Goal: Transaction & Acquisition: Purchase product/service

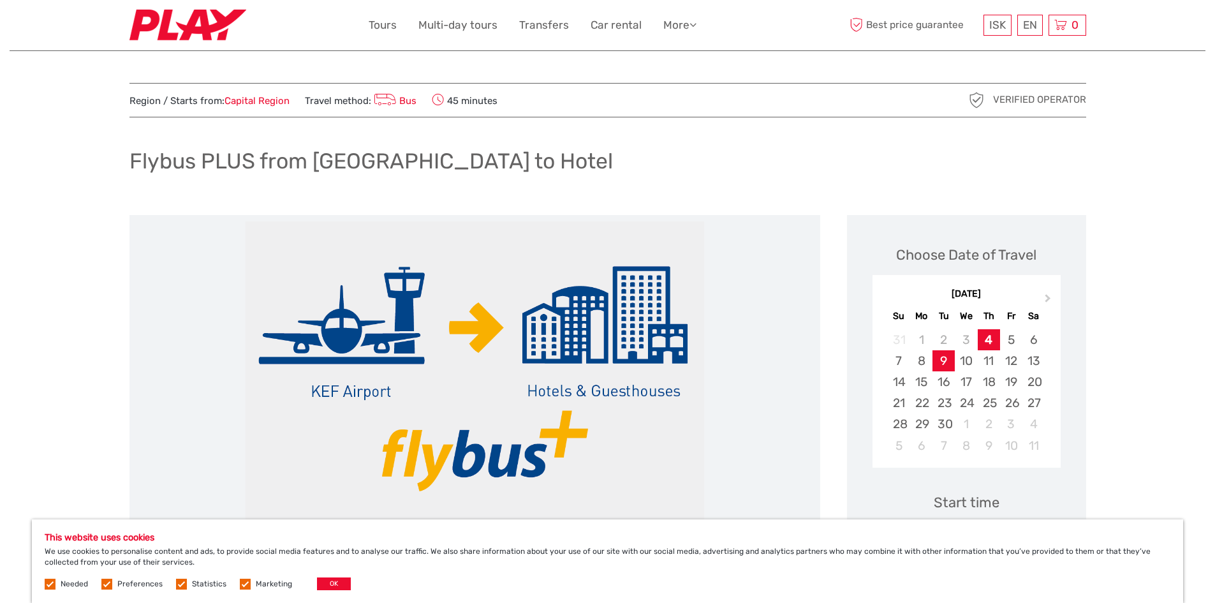
click at [946, 357] on div "9" at bounding box center [944, 360] width 22 height 21
click at [103, 582] on label at bounding box center [106, 584] width 11 height 11
click at [0, 0] on input "checkbox" at bounding box center [0, 0] width 0 height 0
click at [246, 582] on label at bounding box center [245, 584] width 11 height 11
click at [0, 0] on input "checkbox" at bounding box center [0, 0] width 0 height 0
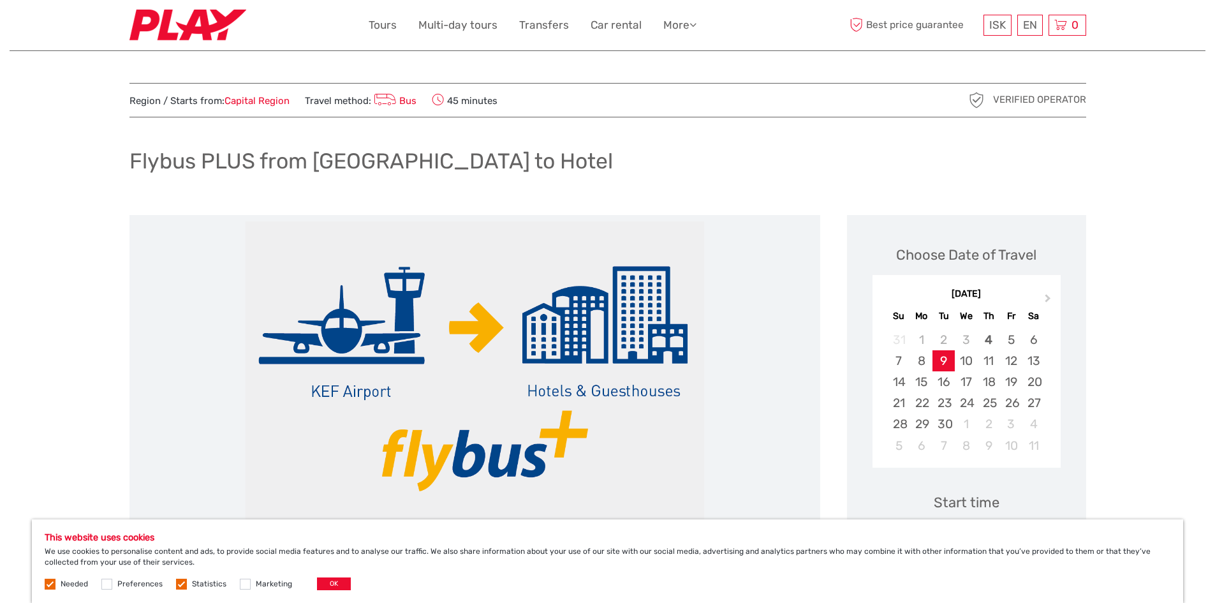
click at [182, 582] on label at bounding box center [181, 584] width 11 height 11
click at [0, 0] on input "checkbox" at bounding box center [0, 0] width 0 height 0
click at [317, 588] on button "OK" at bounding box center [334, 583] width 34 height 13
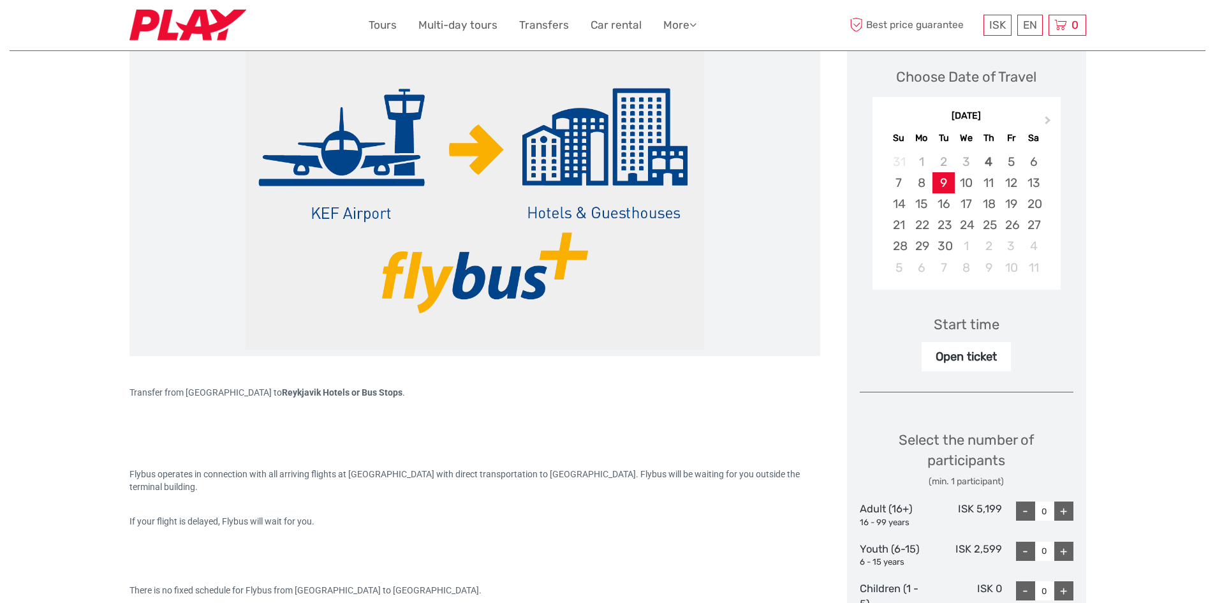
scroll to position [280, 0]
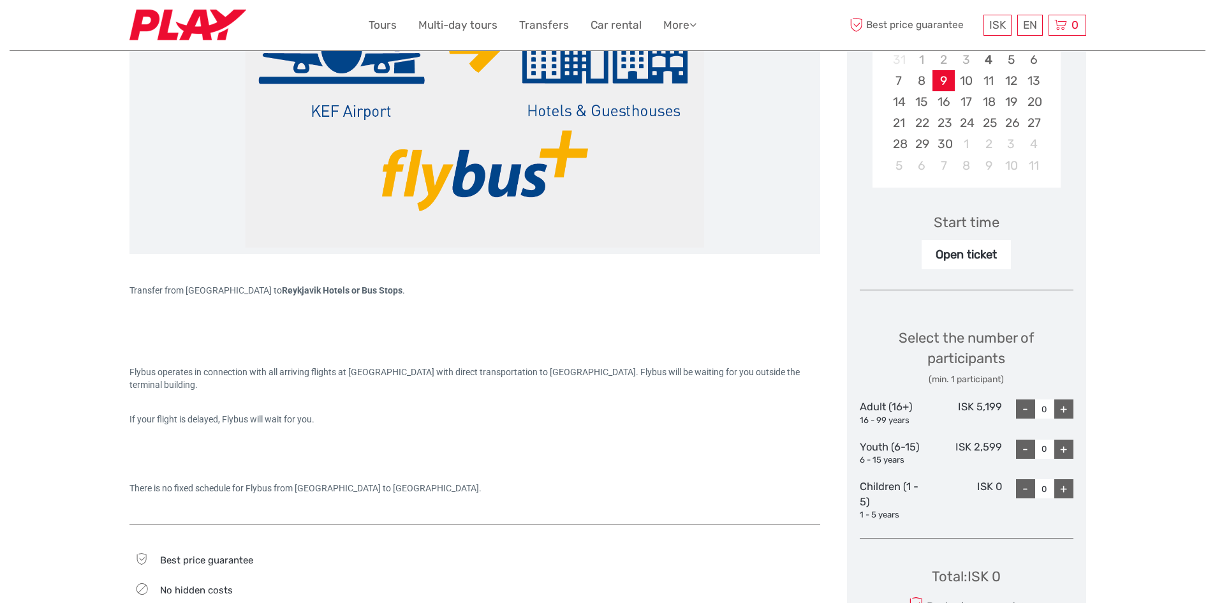
click at [962, 257] on div "Open ticket" at bounding box center [966, 254] width 89 height 29
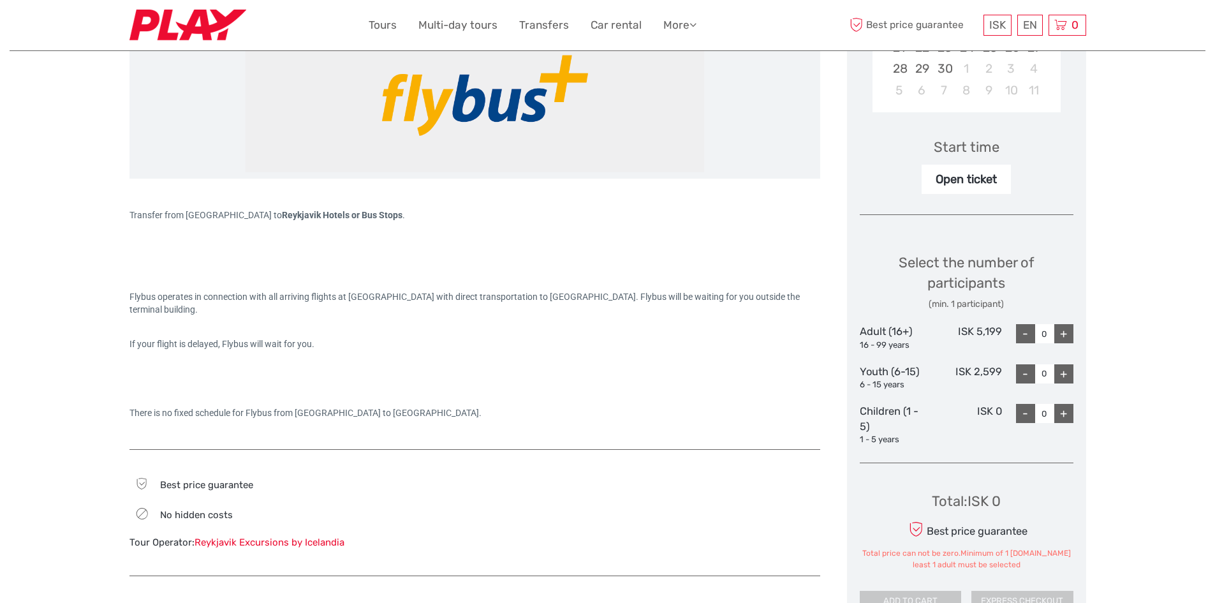
scroll to position [377, 0]
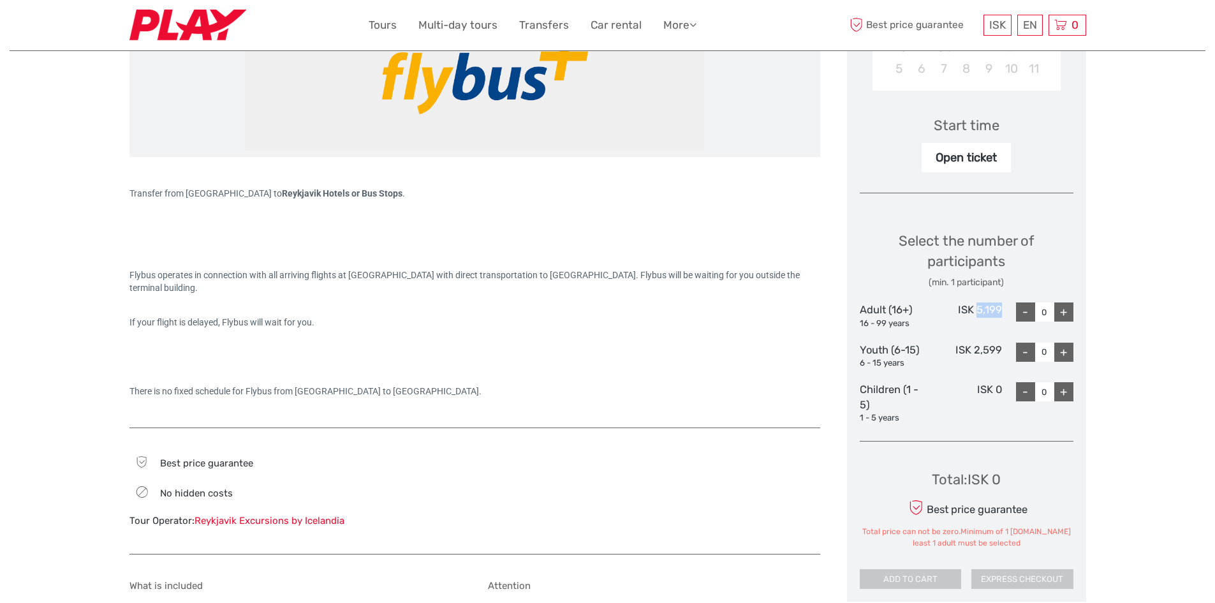
drag, startPoint x: 980, startPoint y: 309, endPoint x: 1000, endPoint y: 309, distance: 19.8
click at [1000, 309] on div "ISK 5,199" at bounding box center [966, 315] width 71 height 27
copy div "5,199"
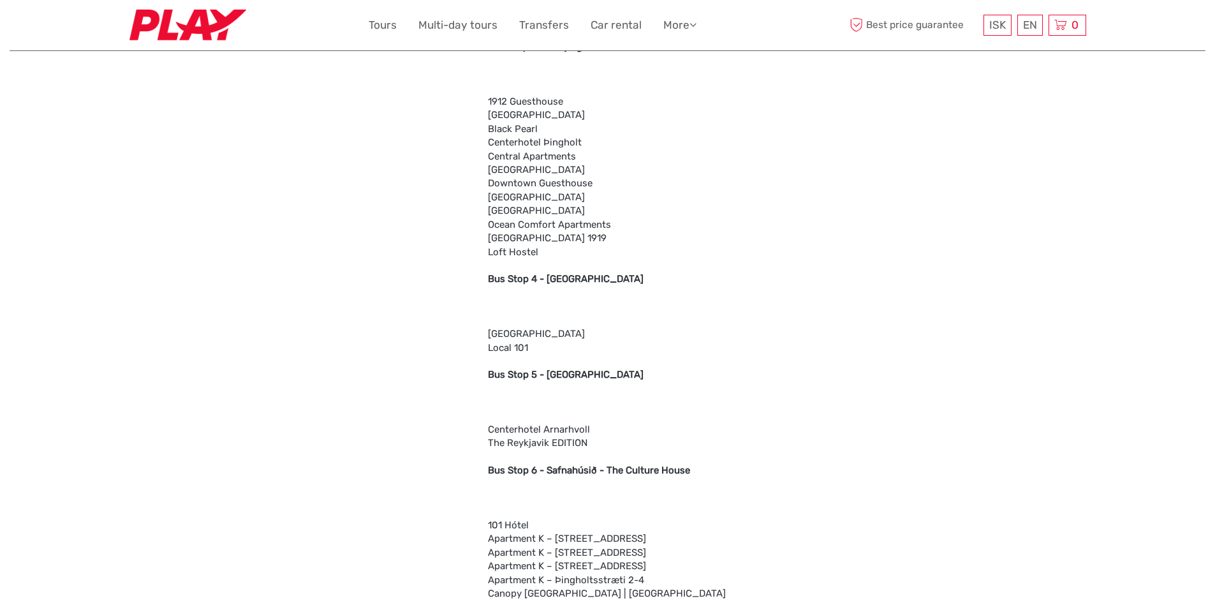
scroll to position [1290, 0]
